Goal: Task Accomplishment & Management: Use online tool/utility

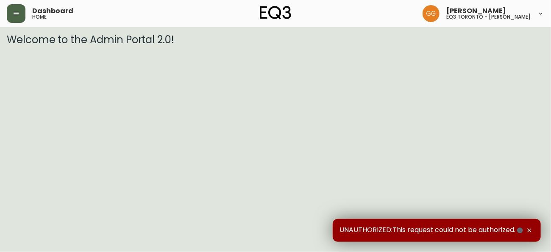
click at [10, 14] on button "button" at bounding box center [16, 13] width 19 height 19
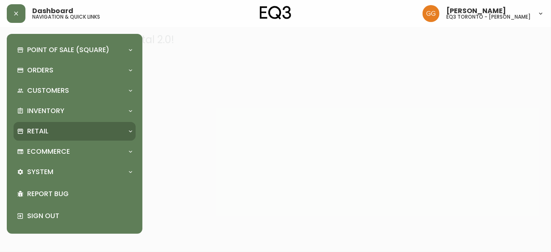
click at [57, 129] on div "Retail" at bounding box center [70, 131] width 107 height 9
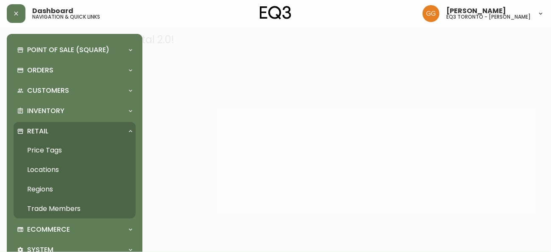
click at [56, 148] on link "Price Tags" at bounding box center [75, 151] width 122 height 20
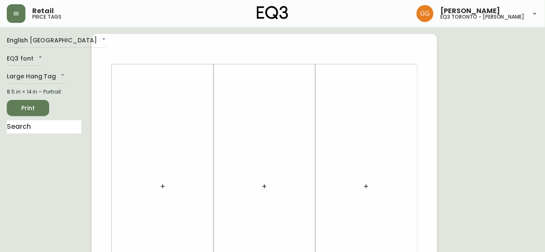
click at [163, 191] on button "button" at bounding box center [162, 186] width 17 height 17
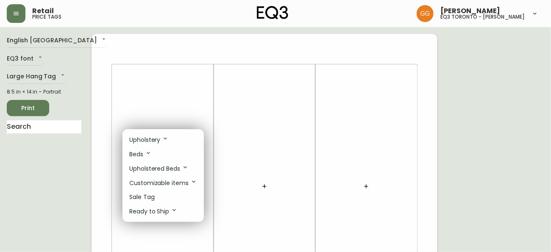
click at [149, 199] on p "Sale Tag" at bounding box center [141, 197] width 25 height 9
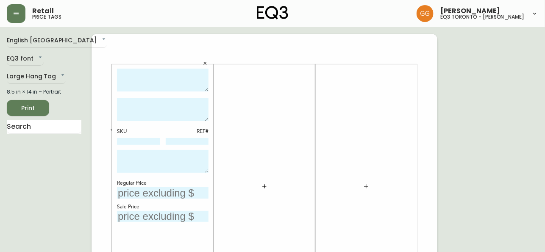
click at [165, 88] on textarea at bounding box center [163, 80] width 92 height 23
type textarea "g"
type textarea "Palliser [PERSON_NAME] Chair"
